Goal: Task Accomplishment & Management: Use online tool/utility

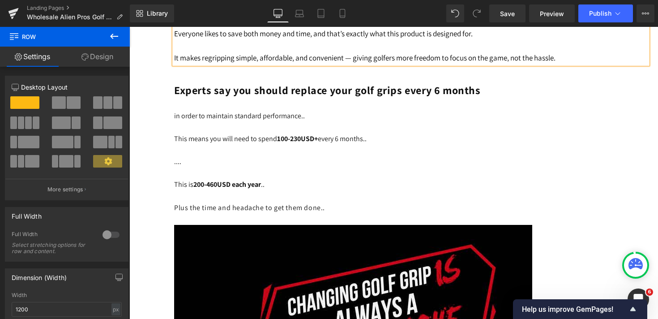
scroll to position [3545, 0]
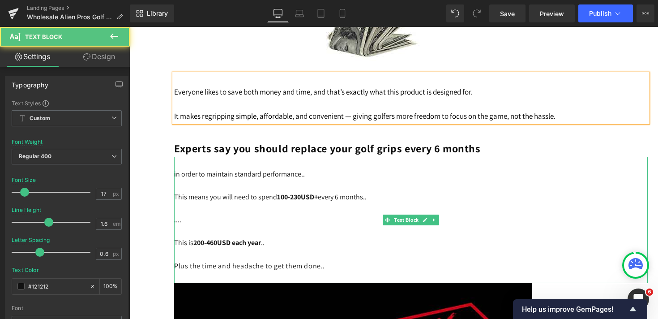
click at [247, 188] on p at bounding box center [411, 186] width 474 height 12
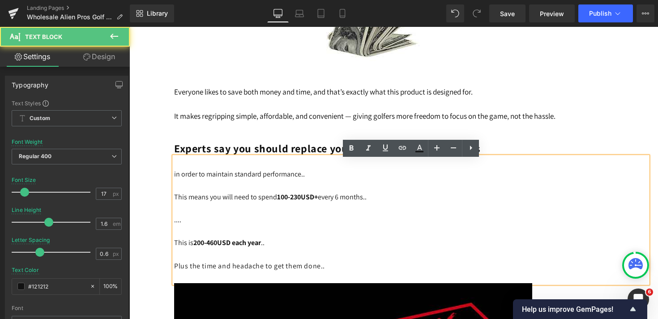
scroll to position [3650, 0]
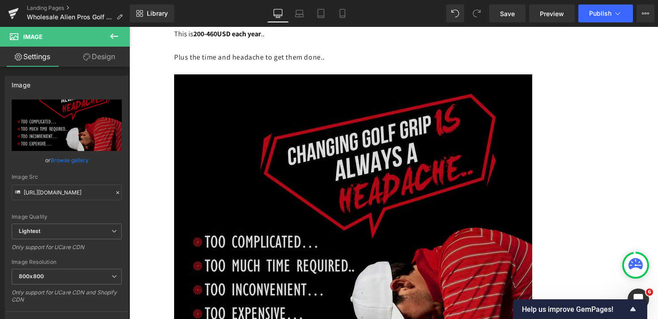
scroll to position [3800, 0]
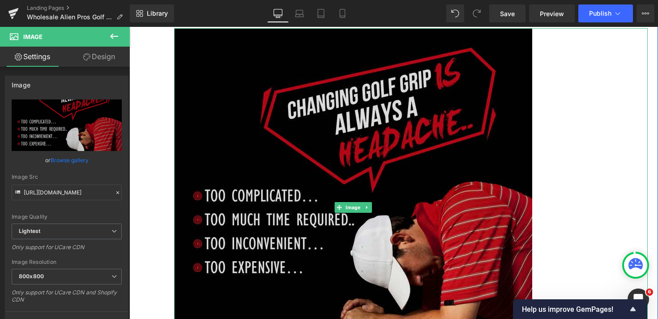
click at [372, 214] on img at bounding box center [353, 207] width 358 height 358
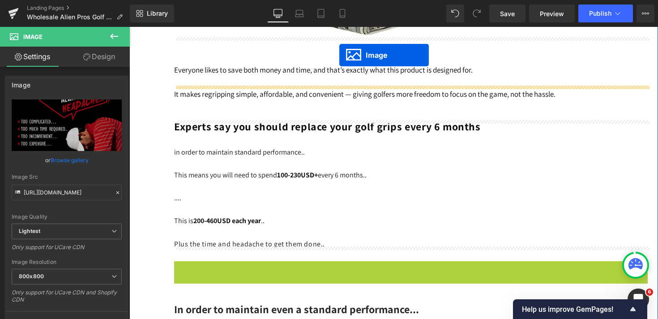
scroll to position [3549, 0]
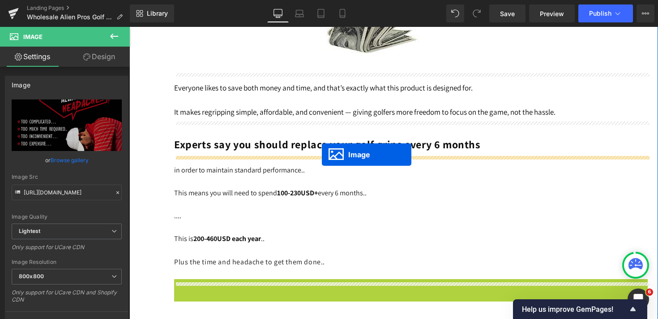
drag, startPoint x: 338, startPoint y: 211, endPoint x: 322, endPoint y: 154, distance: 59.2
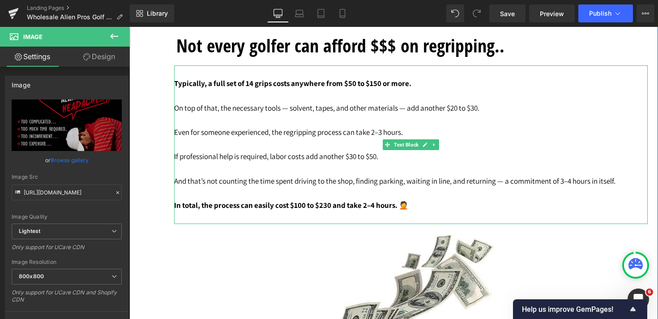
scroll to position [3205, 0]
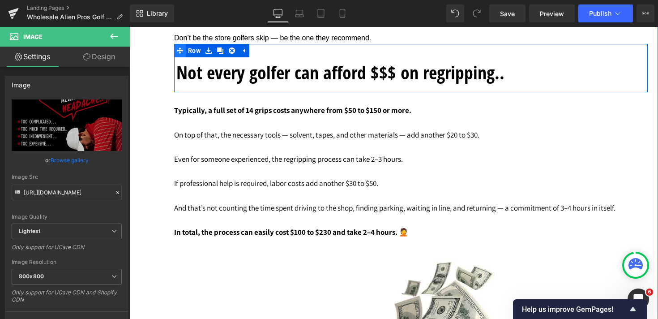
click at [184, 57] on span at bounding box center [180, 50] width 12 height 13
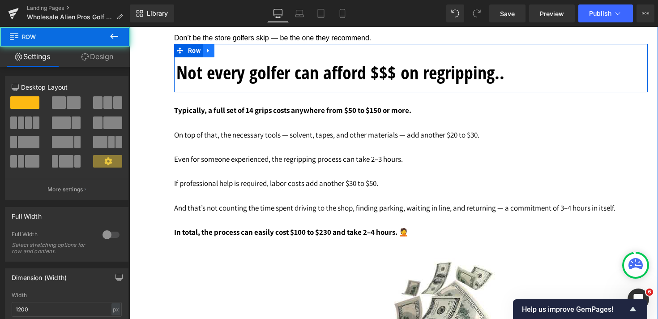
click at [210, 53] on icon at bounding box center [208, 50] width 6 height 7
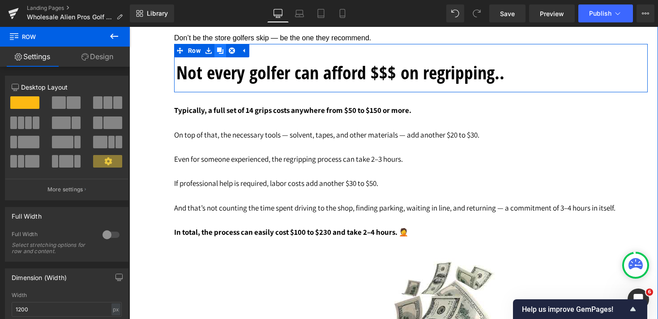
click at [223, 54] on icon at bounding box center [220, 50] width 6 height 6
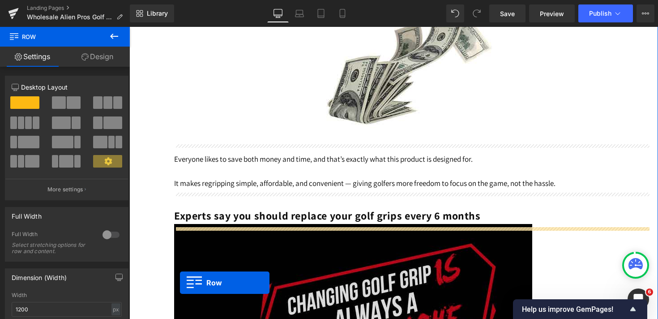
scroll to position [3554, 0]
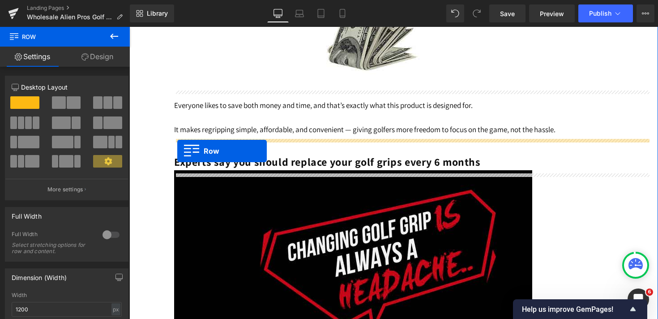
drag, startPoint x: 178, startPoint y: 102, endPoint x: 177, endPoint y: 151, distance: 49.3
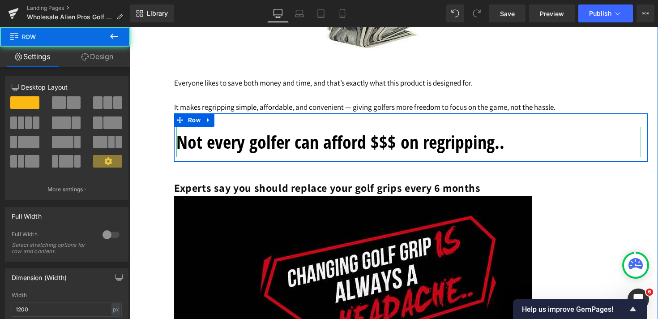
scroll to position [3531, 0]
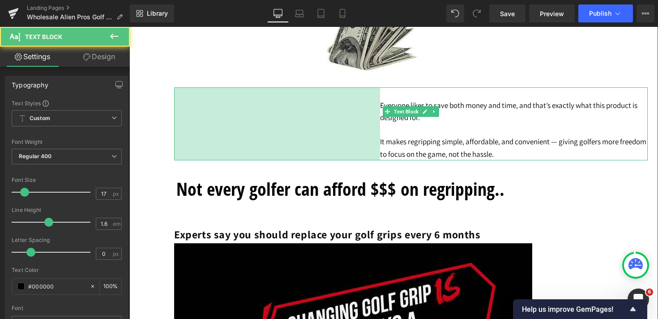
drag, startPoint x: 181, startPoint y: 109, endPoint x: 381, endPoint y: 120, distance: 200.0
click at [381, 120] on div "Everyone likes to save both money and time, and that’s exactly what this produc…" at bounding box center [411, 123] width 474 height 73
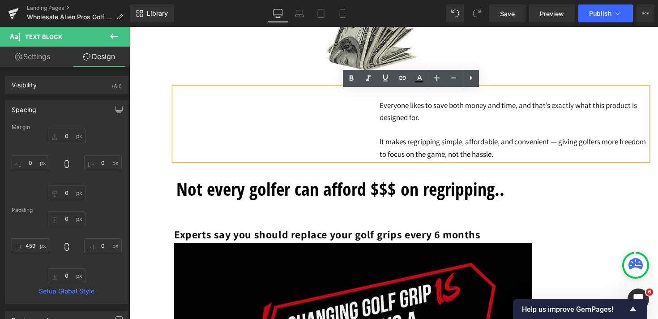
click at [362, 128] on div "Everyone likes to save both money and time, and that’s exactly what this produc…" at bounding box center [411, 123] width 474 height 73
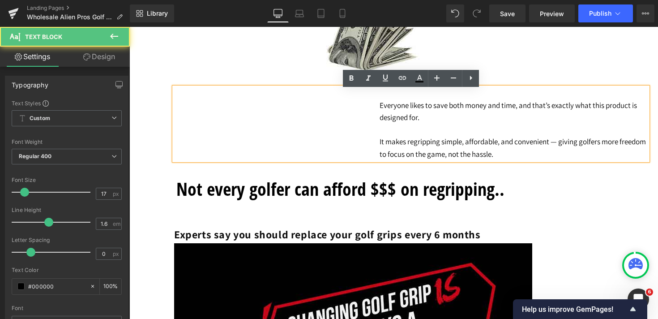
click at [389, 124] on p "Everyone likes to save both money and time, and that’s exactly what this produc…" at bounding box center [514, 111] width 268 height 24
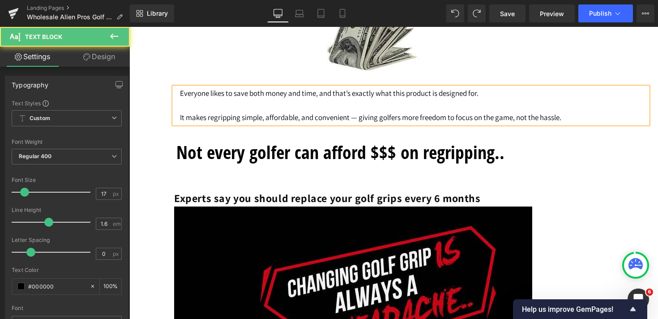
drag, startPoint x: 177, startPoint y: 106, endPoint x: 270, endPoint y: 106, distance: 93.1
click at [270, 106] on div "Everyone likes to save both money and time, and that’s exactly what this produc…" at bounding box center [411, 105] width 474 height 37
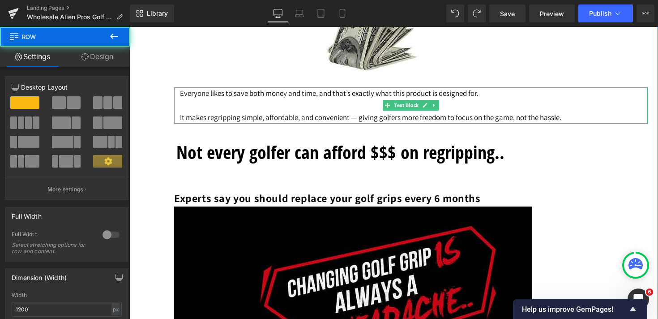
click at [197, 99] on p "Everyone likes to save both money and time, and that’s exactly what this produc…" at bounding box center [414, 93] width 468 height 12
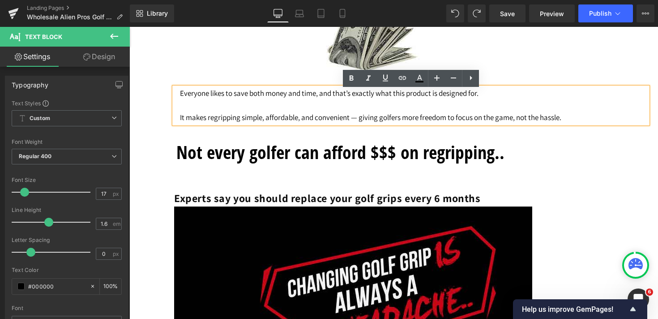
drag, startPoint x: 502, startPoint y: 97, endPoint x: 174, endPoint y: 92, distance: 328.2
click at [174, 91] on div "Everyone likes to save both money and time, and that’s exactly what this produc…" at bounding box center [411, 105] width 474 height 37
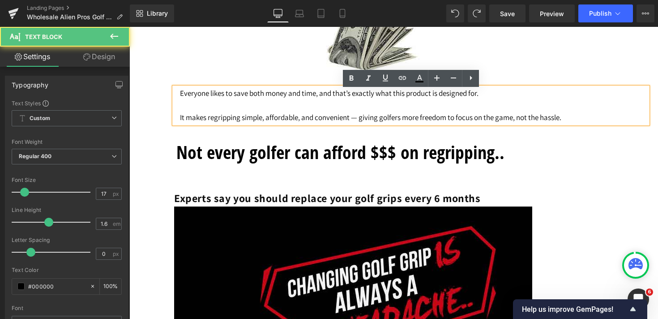
click at [190, 99] on p "Everyone likes to save both money and time, and that’s exactly what this produc…" at bounding box center [414, 93] width 468 height 12
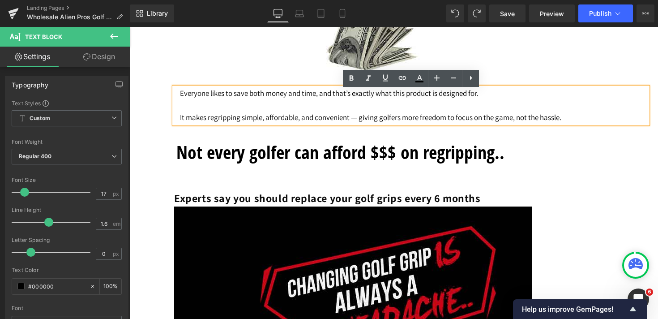
drag, startPoint x: 180, startPoint y: 97, endPoint x: 515, endPoint y: 97, distance: 335.8
click at [515, 97] on div "Everyone likes to save both money and time, and that’s exactly what this produc…" at bounding box center [411, 105] width 474 height 37
copy p "Everyone likes to save both money and time, and that’s exactly what this produc…"
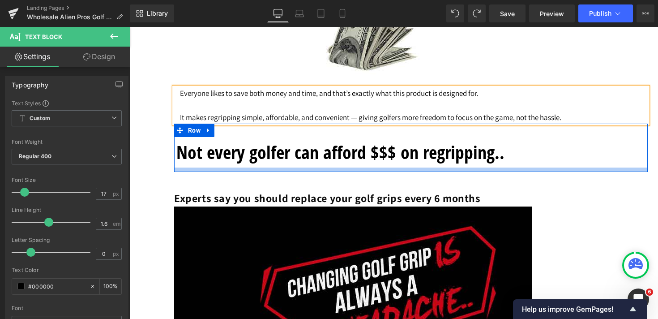
click at [389, 155] on icon at bounding box center [387, 152] width 5 height 5
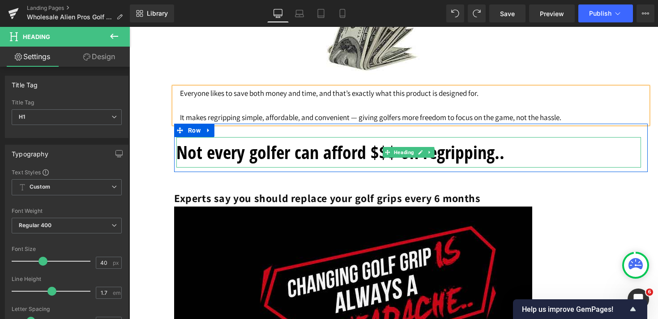
click at [179, 158] on h1 "Not every golfer can afford $$$ on regripping.." at bounding box center [408, 152] width 465 height 30
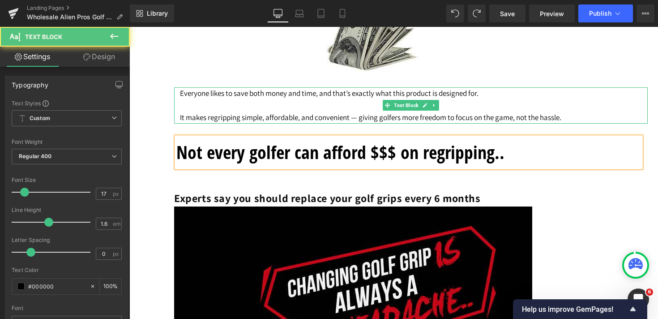
click at [250, 96] on p "Everyone likes to save both money and time, and that’s exactly what this produc…" at bounding box center [414, 93] width 468 height 12
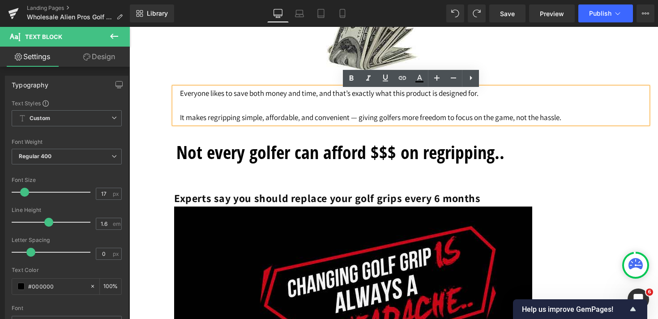
drag, startPoint x: 480, startPoint y: 94, endPoint x: 115, endPoint y: 94, distance: 365.3
copy p "Everyone likes to save both money and time, and that’s exactly what this produc…"
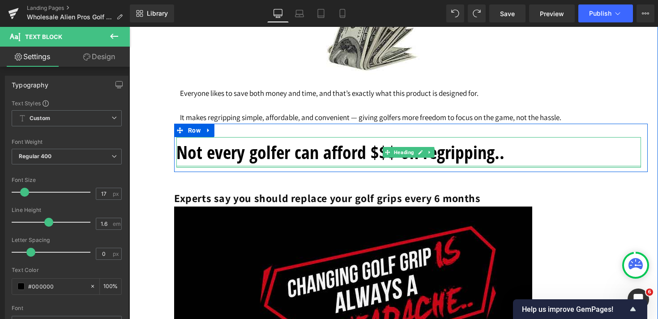
click at [508, 162] on h1 "Not every golfer can afford $$$ on regripping.." at bounding box center [408, 152] width 465 height 30
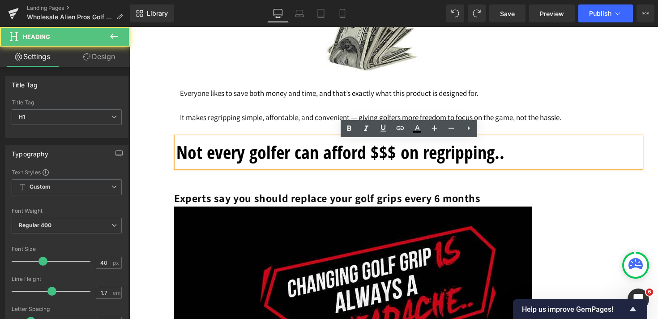
paste div
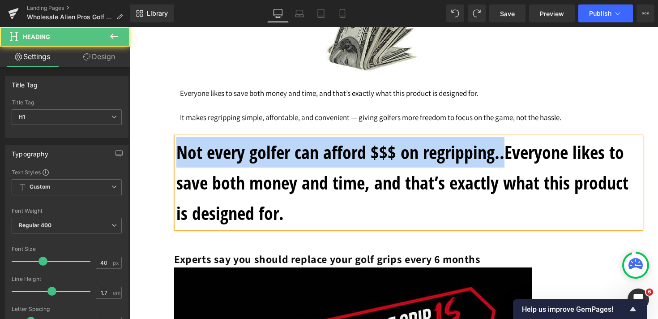
drag, startPoint x: 505, startPoint y: 161, endPoint x: 154, endPoint y: 161, distance: 351.4
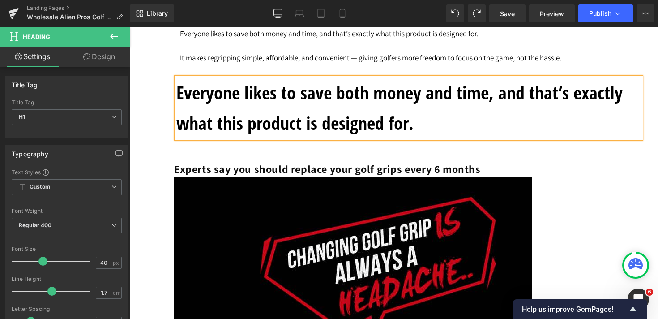
scroll to position [3532, 0]
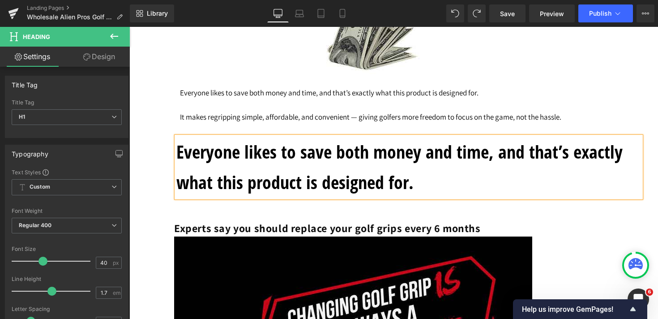
click at [198, 99] on p "Everyone likes to save both money and time, and that’s exactly what this produc…" at bounding box center [414, 93] width 468 height 12
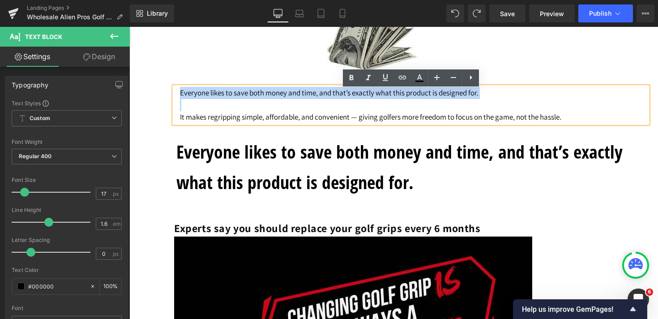
drag, startPoint x: 180, startPoint y: 124, endPoint x: 171, endPoint y: 90, distance: 35.2
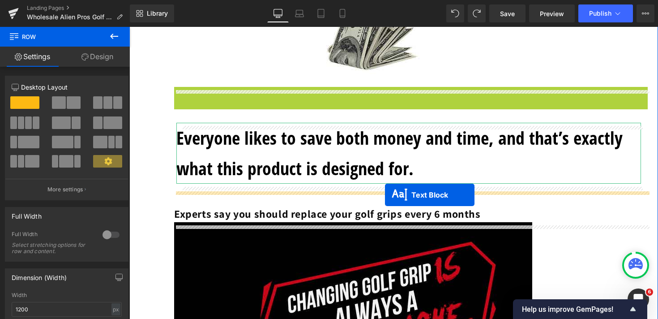
drag, startPoint x: 385, startPoint y: 97, endPoint x: 385, endPoint y: 195, distance: 98.0
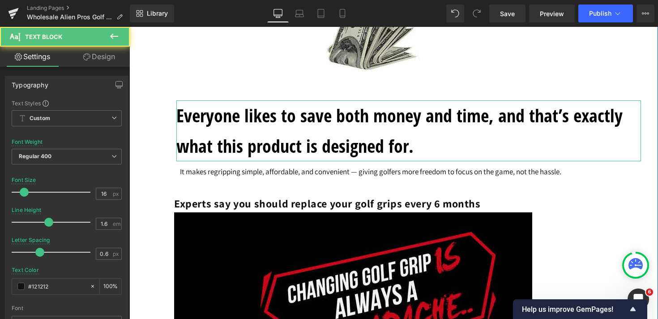
click at [350, 191] on p at bounding box center [411, 186] width 474 height 17
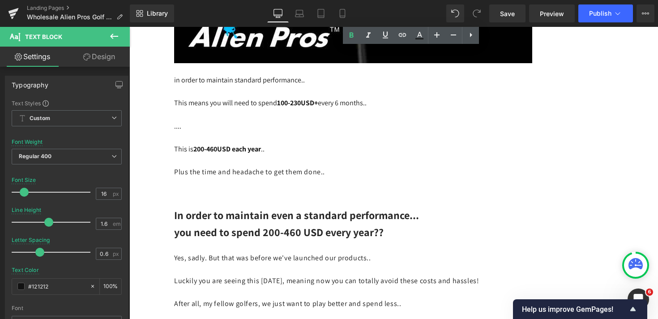
scroll to position [4043, 0]
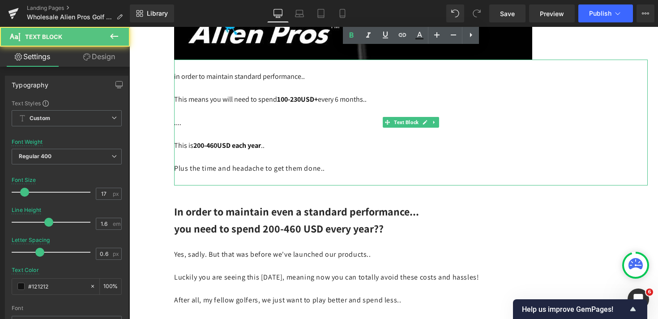
click at [318, 163] on p at bounding box center [411, 157] width 474 height 12
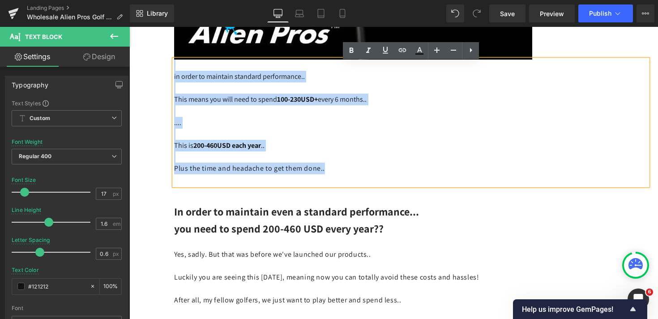
drag, startPoint x: 337, startPoint y: 174, endPoint x: 142, endPoint y: 70, distance: 220.7
copy div "in order to maintain standard performance.. This means you will need to spend 1…"
